Goal: Navigation & Orientation: Find specific page/section

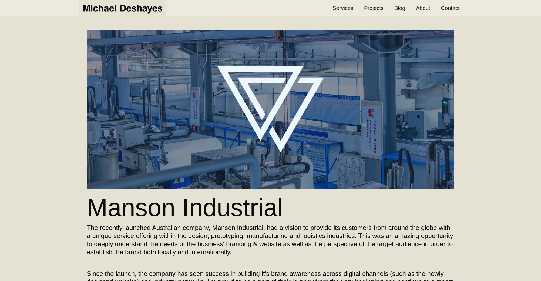
click at [92, 5] on img "home" at bounding box center [123, 8] width 82 height 12
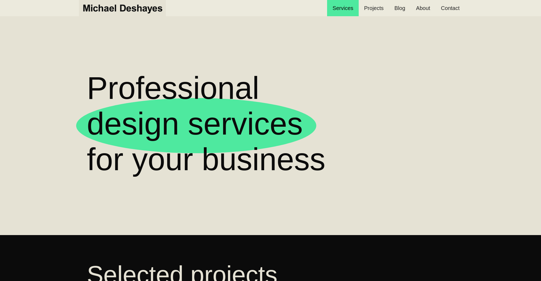
click at [89, 11] on img "home" at bounding box center [123, 8] width 82 height 12
click at [428, 12] on link "About" at bounding box center [422, 8] width 25 height 16
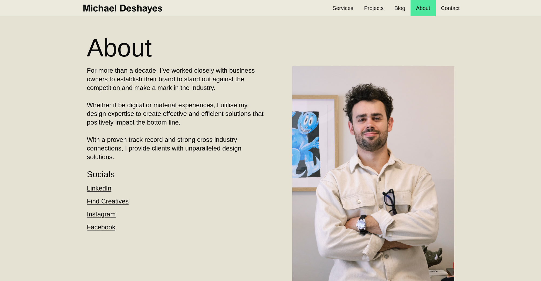
click at [103, 230] on link "Facebook" at bounding box center [101, 226] width 28 height 7
click at [95, 213] on link "‍Instagram" at bounding box center [101, 213] width 29 height 7
click at [129, 8] on img "home" at bounding box center [123, 8] width 82 height 12
